Goal: Navigation & Orientation: Find specific page/section

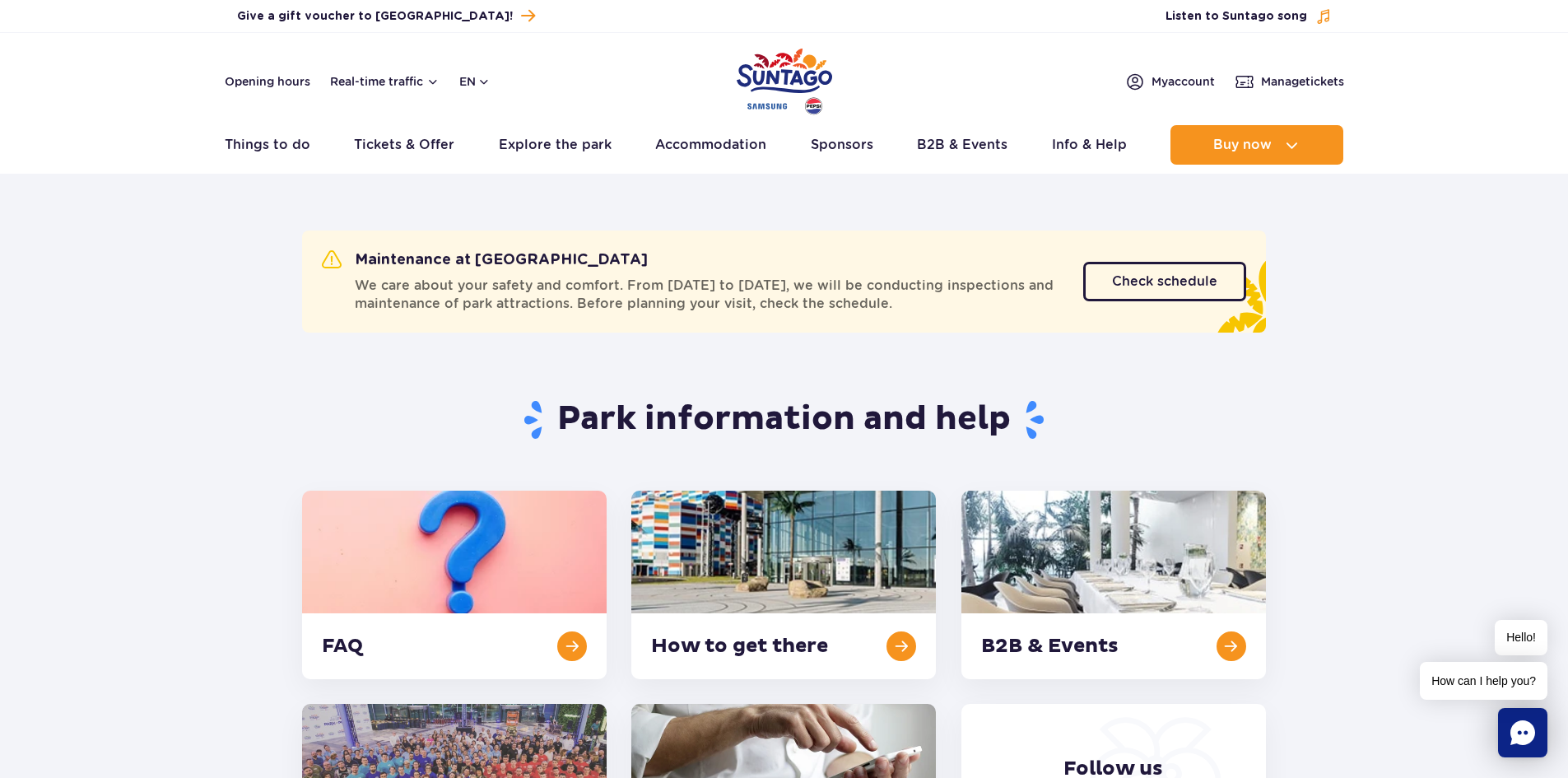
click at [778, 78] on img "Park of Poland" at bounding box center [785, 81] width 96 height 75
